Goal: Information Seeking & Learning: Understand process/instructions

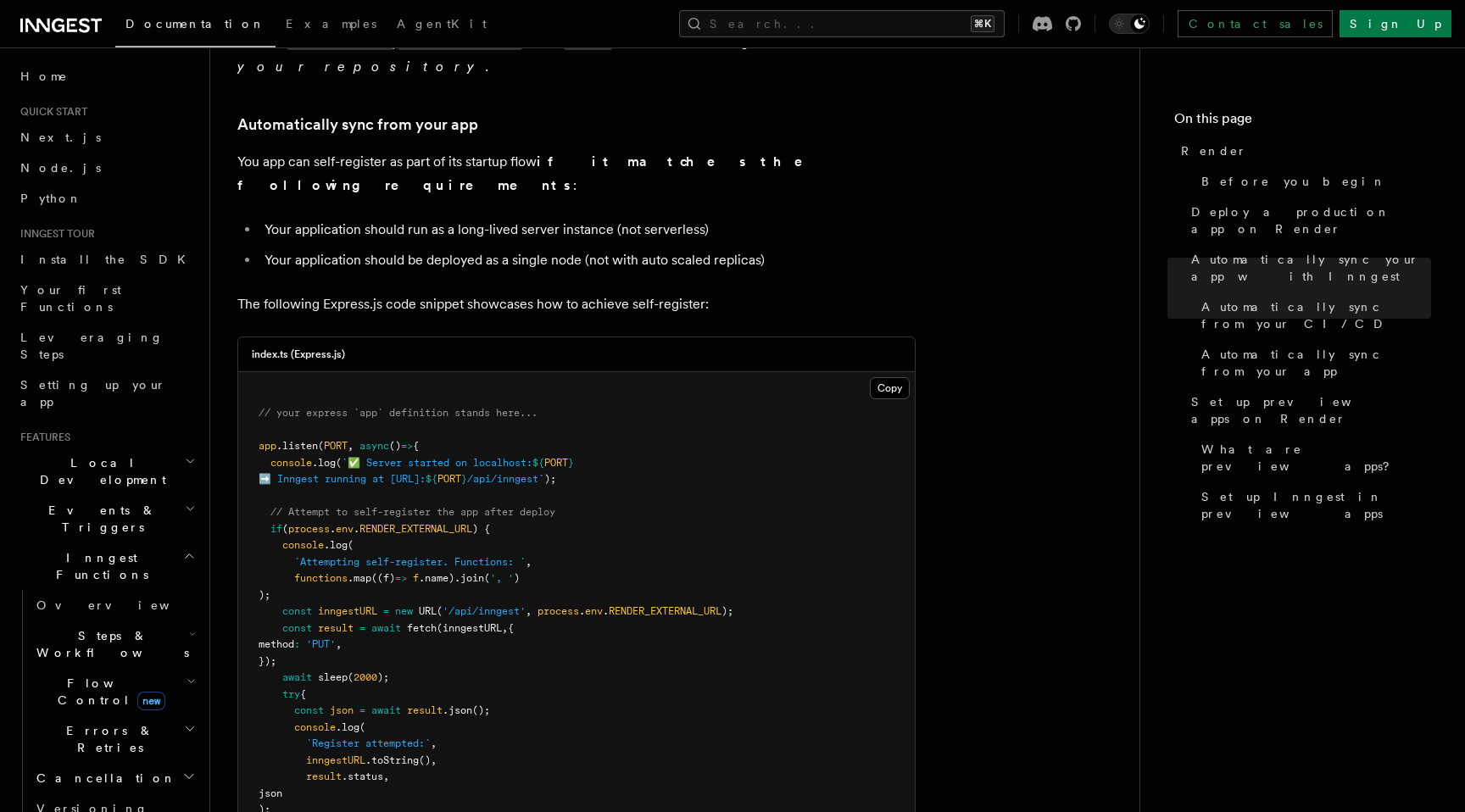
scroll to position [308, 0]
